Goal: Transaction & Acquisition: Download file/media

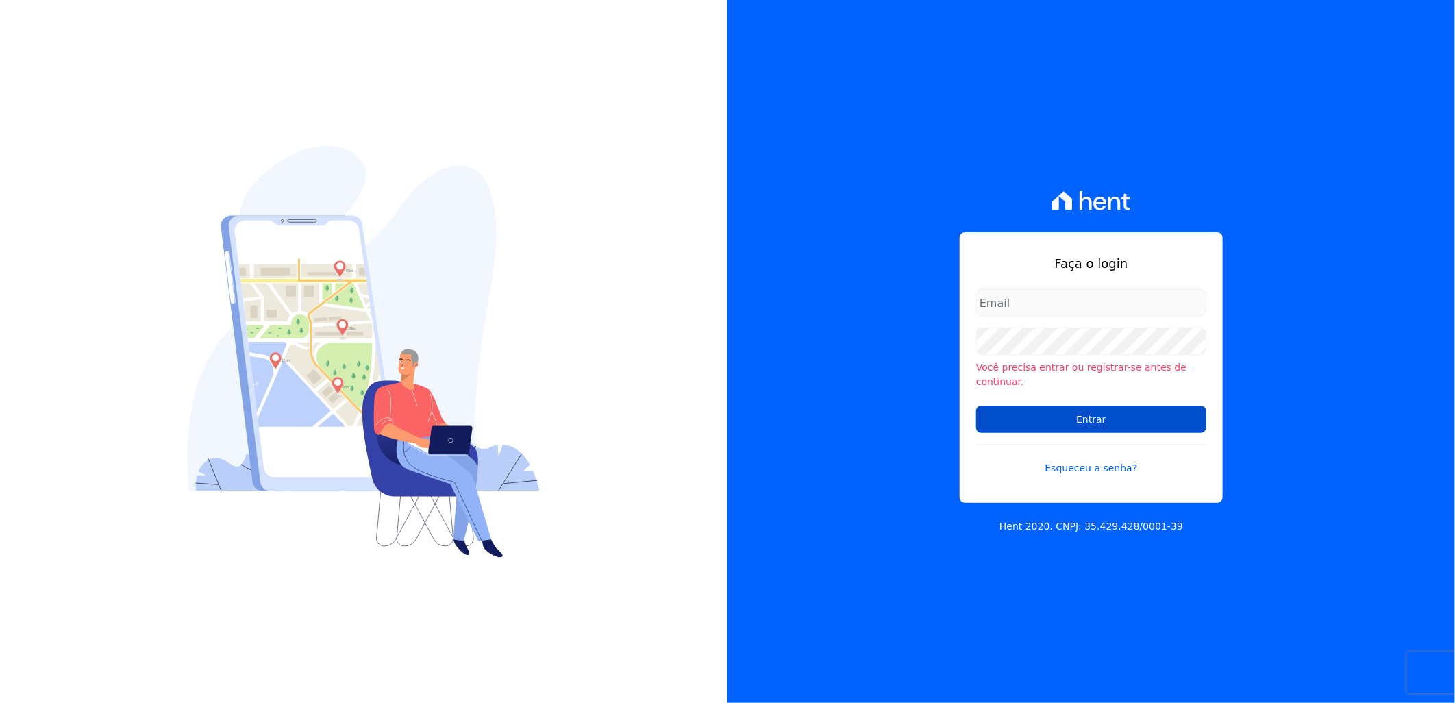
type input "artur@fontouraengenharia.com.br"
click at [1091, 420] on input "Entrar" at bounding box center [1091, 419] width 230 height 27
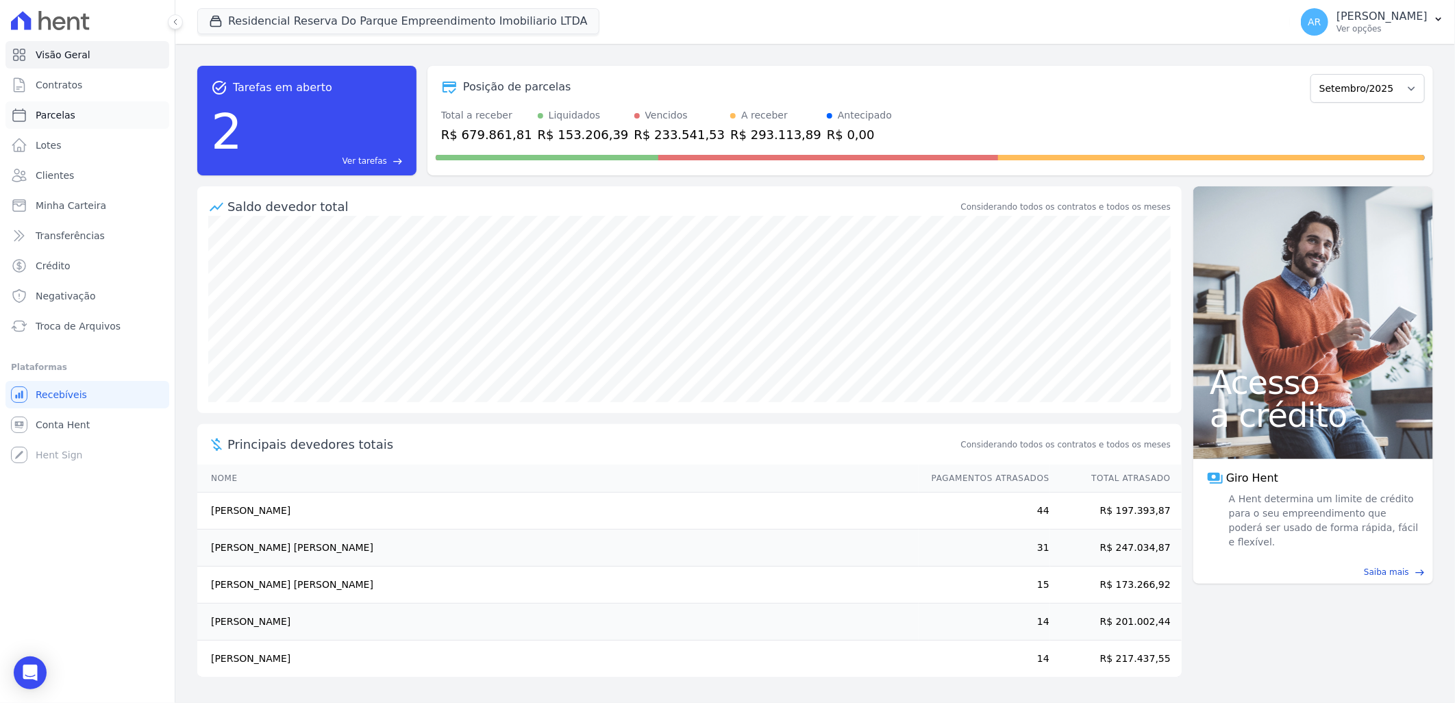
click at [86, 110] on link "Parcelas" at bounding box center [87, 114] width 164 height 27
select select
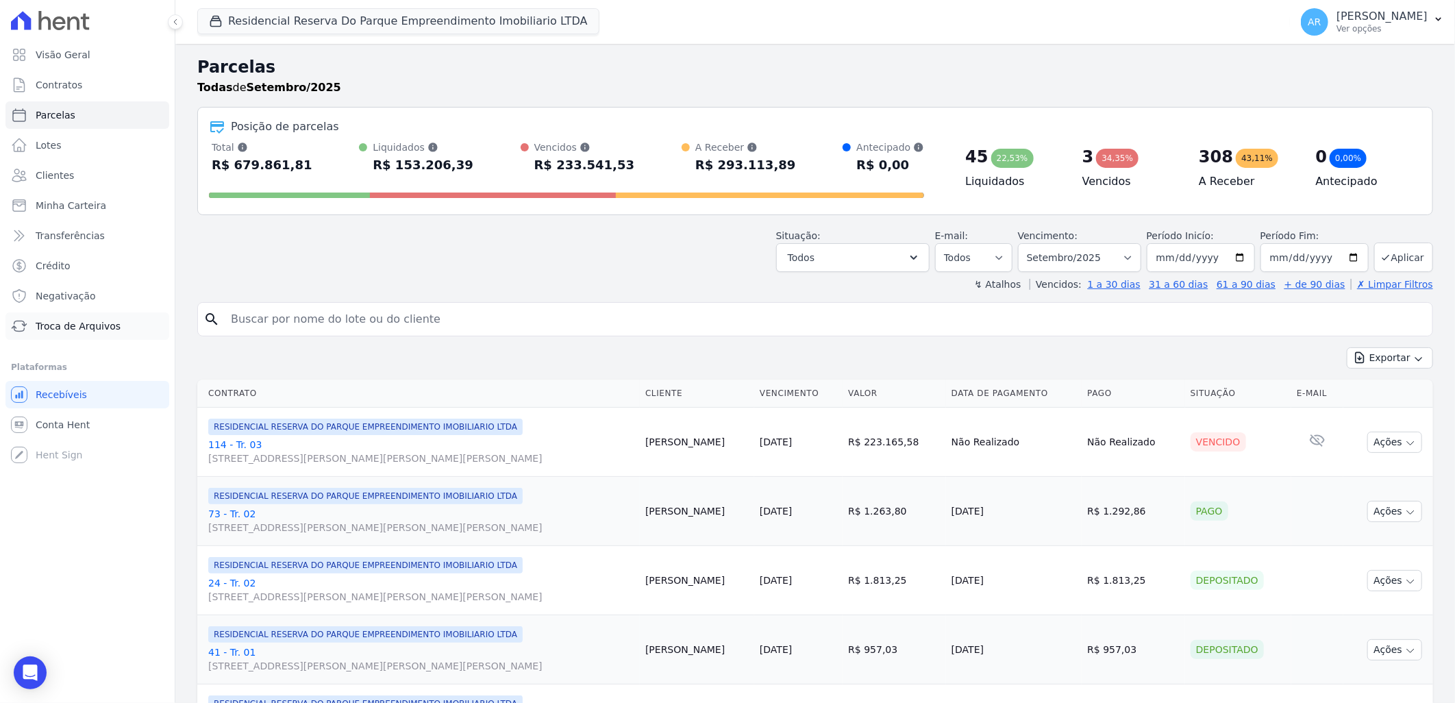
click at [89, 329] on span "Troca de Arquivos" at bounding box center [78, 326] width 85 height 14
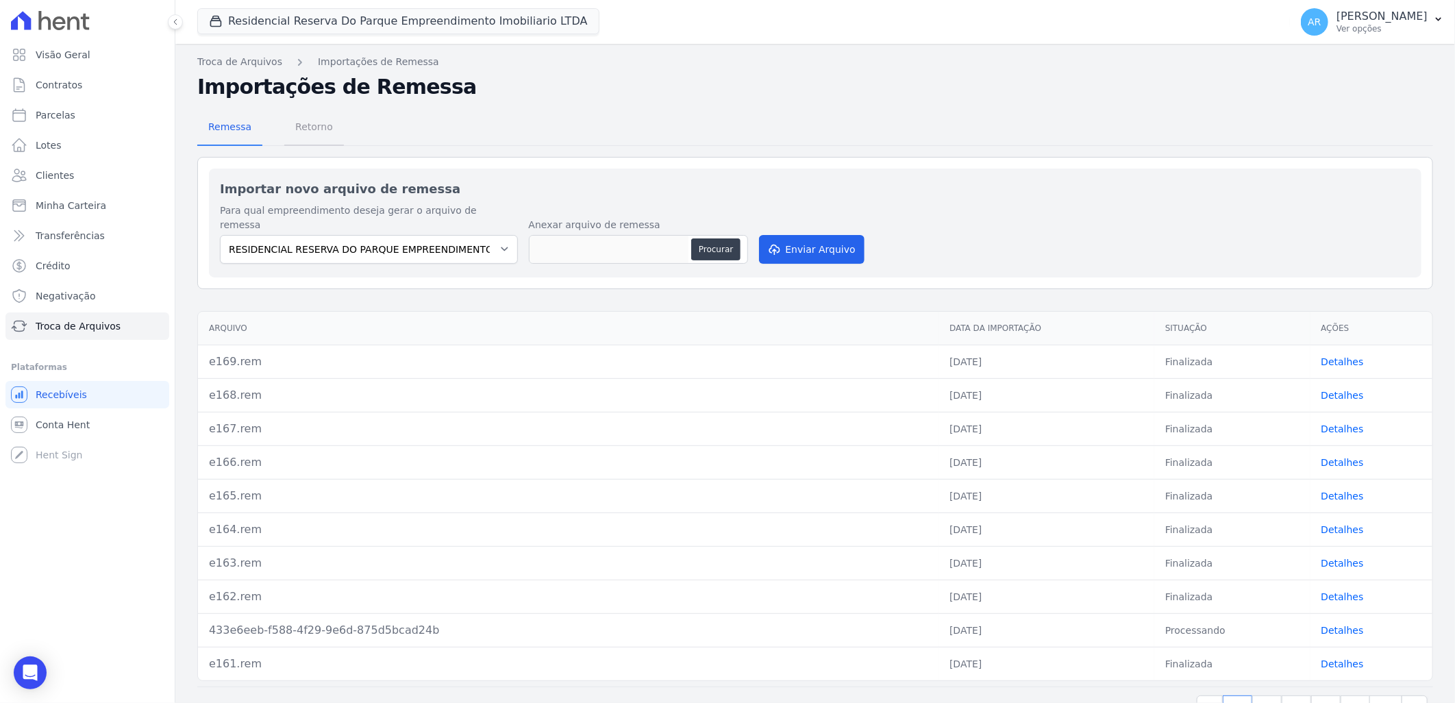
click at [315, 122] on span "Retorno" at bounding box center [314, 126] width 54 height 27
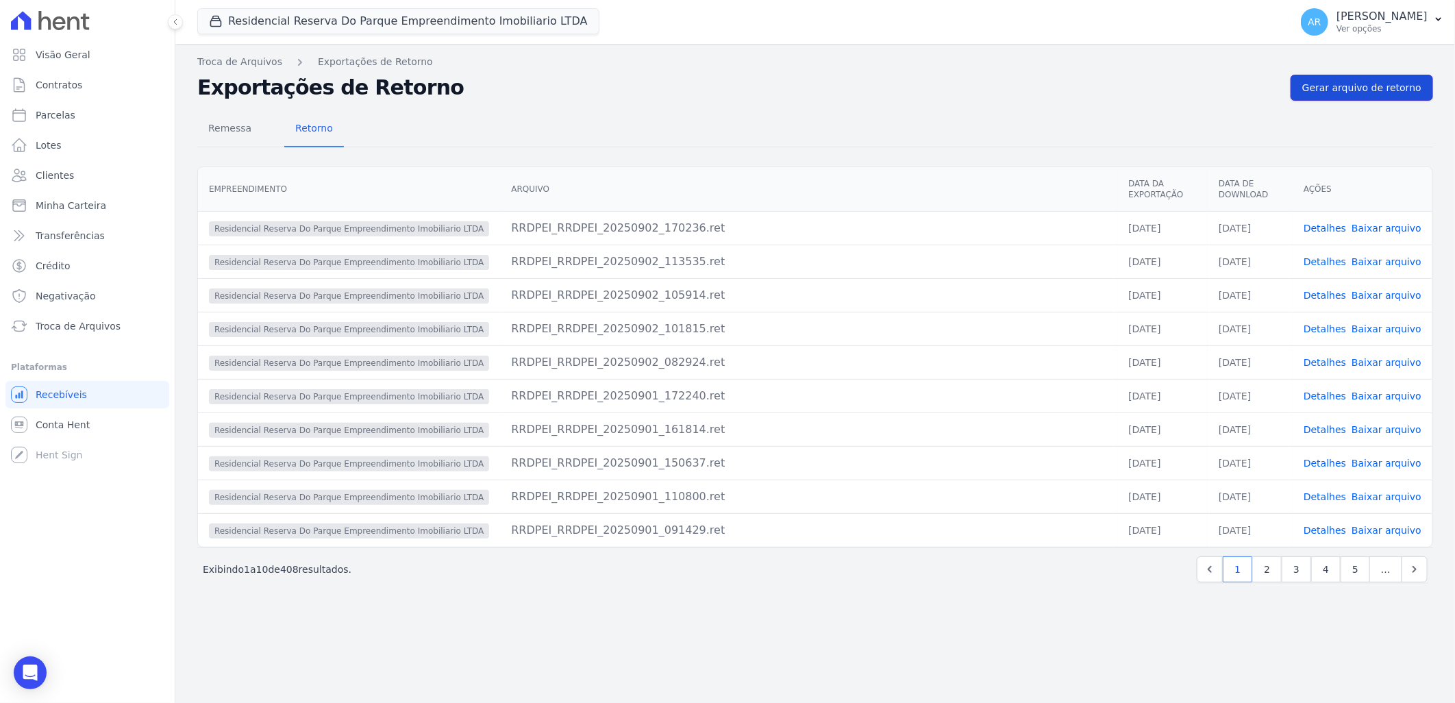
click at [1346, 90] on span "Gerar arquivo de retorno" at bounding box center [1361, 88] width 119 height 14
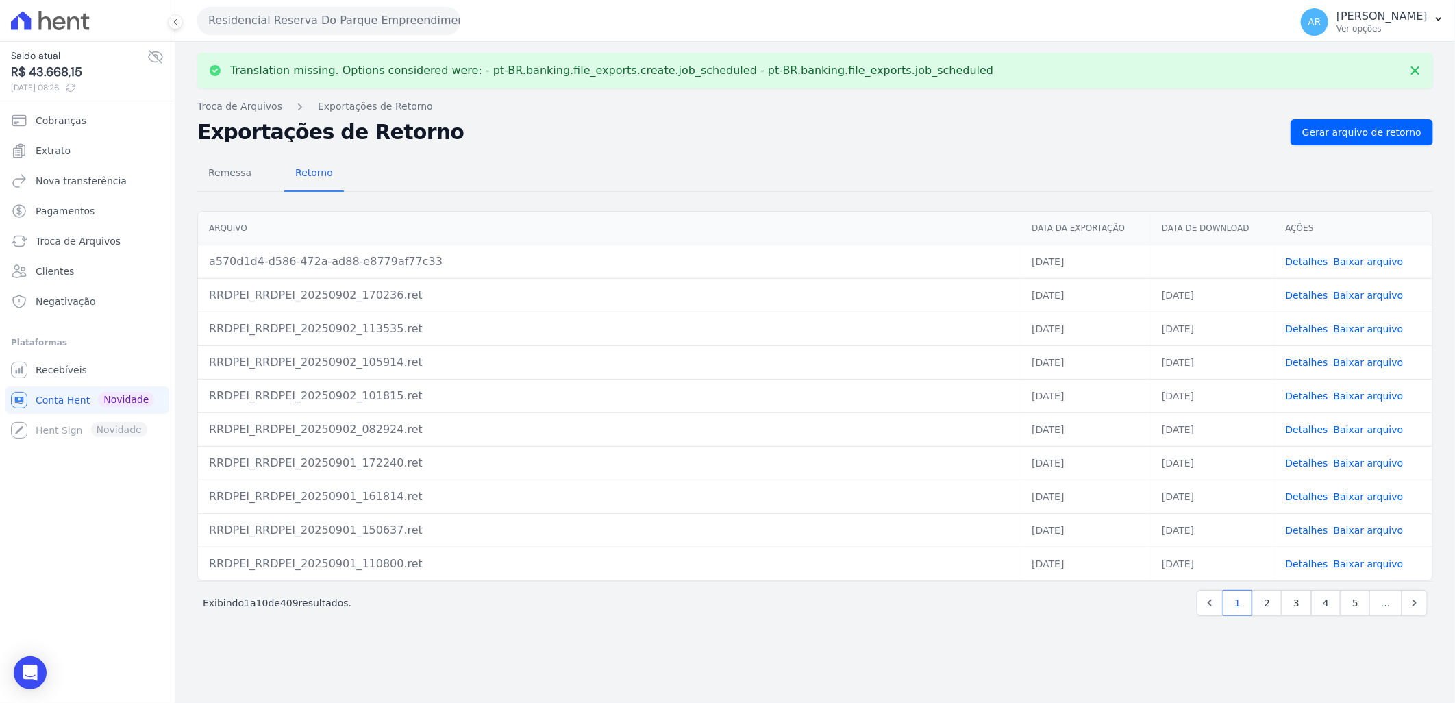
click at [1367, 262] on link "Baixar arquivo" at bounding box center [1369, 261] width 70 height 11
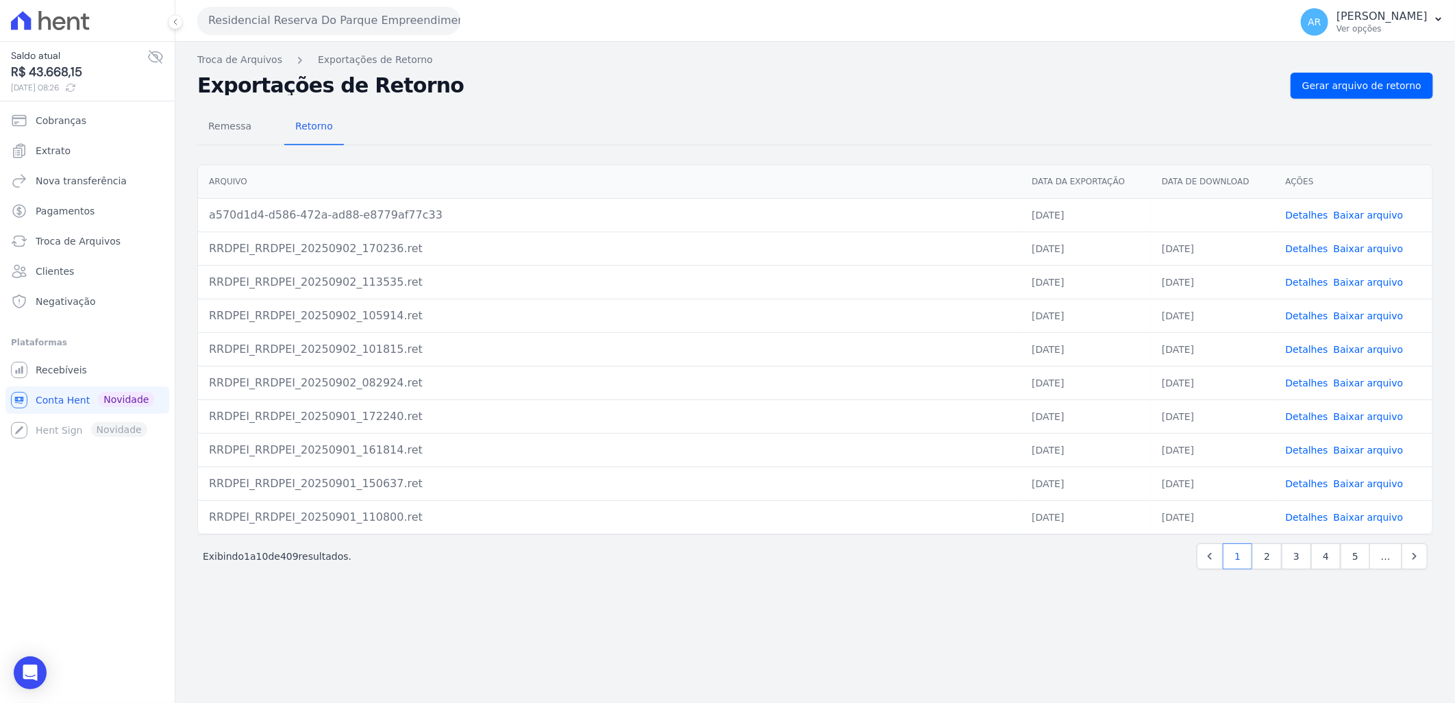
click at [1365, 218] on link "Baixar arquivo" at bounding box center [1369, 215] width 70 height 11
click at [1346, 91] on span "Gerar arquivo de retorno" at bounding box center [1361, 86] width 119 height 14
drag, startPoint x: 658, startPoint y: 656, endPoint x: 737, endPoint y: 599, distance: 97.7
click at [658, 656] on div "Troca de Arquivos Exportações de Retorno Exportações de Retorno Gerar arquivo d…" at bounding box center [815, 372] width 1280 height 661
click at [1347, 75] on link "Gerar arquivo de retorno" at bounding box center [1362, 86] width 143 height 26
